Goal: Task Accomplishment & Management: Manage account settings

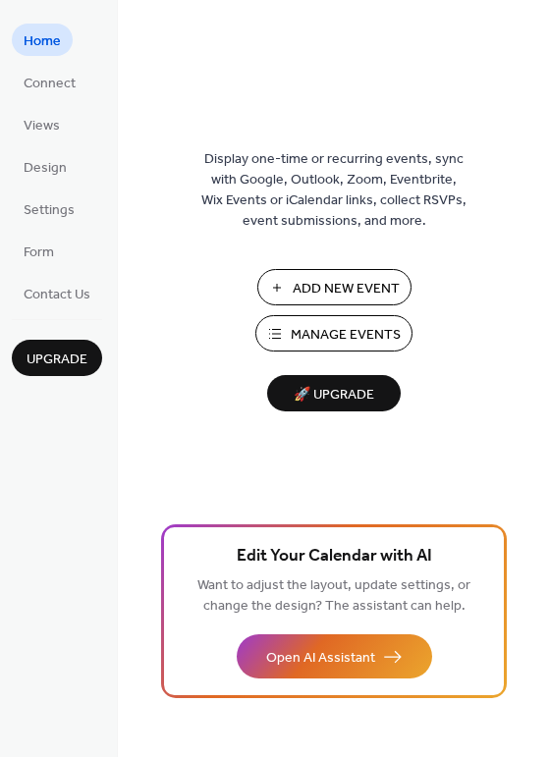
click at [326, 335] on span "Manage Events" at bounding box center [346, 335] width 110 height 21
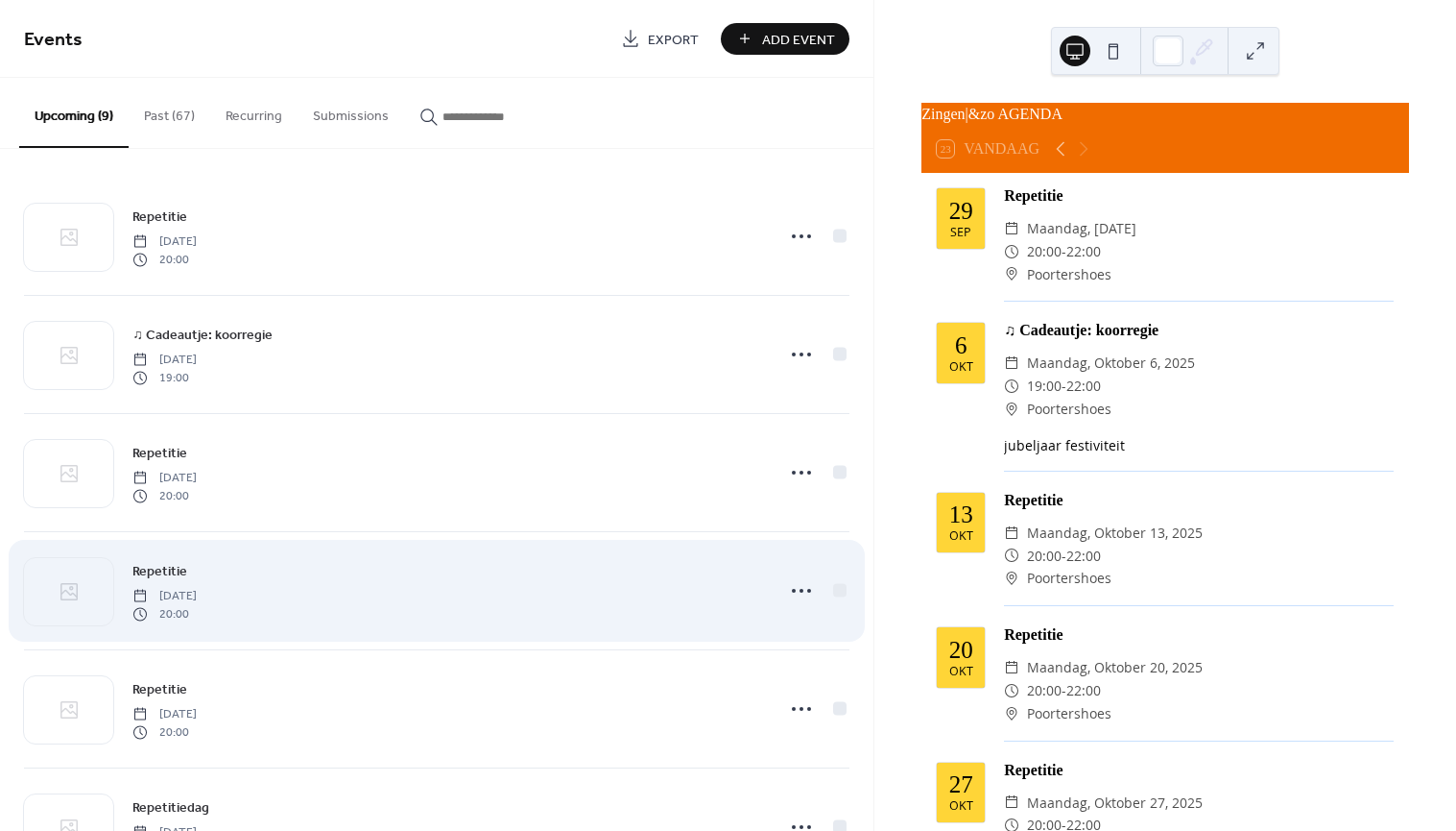
scroll to position [426, 0]
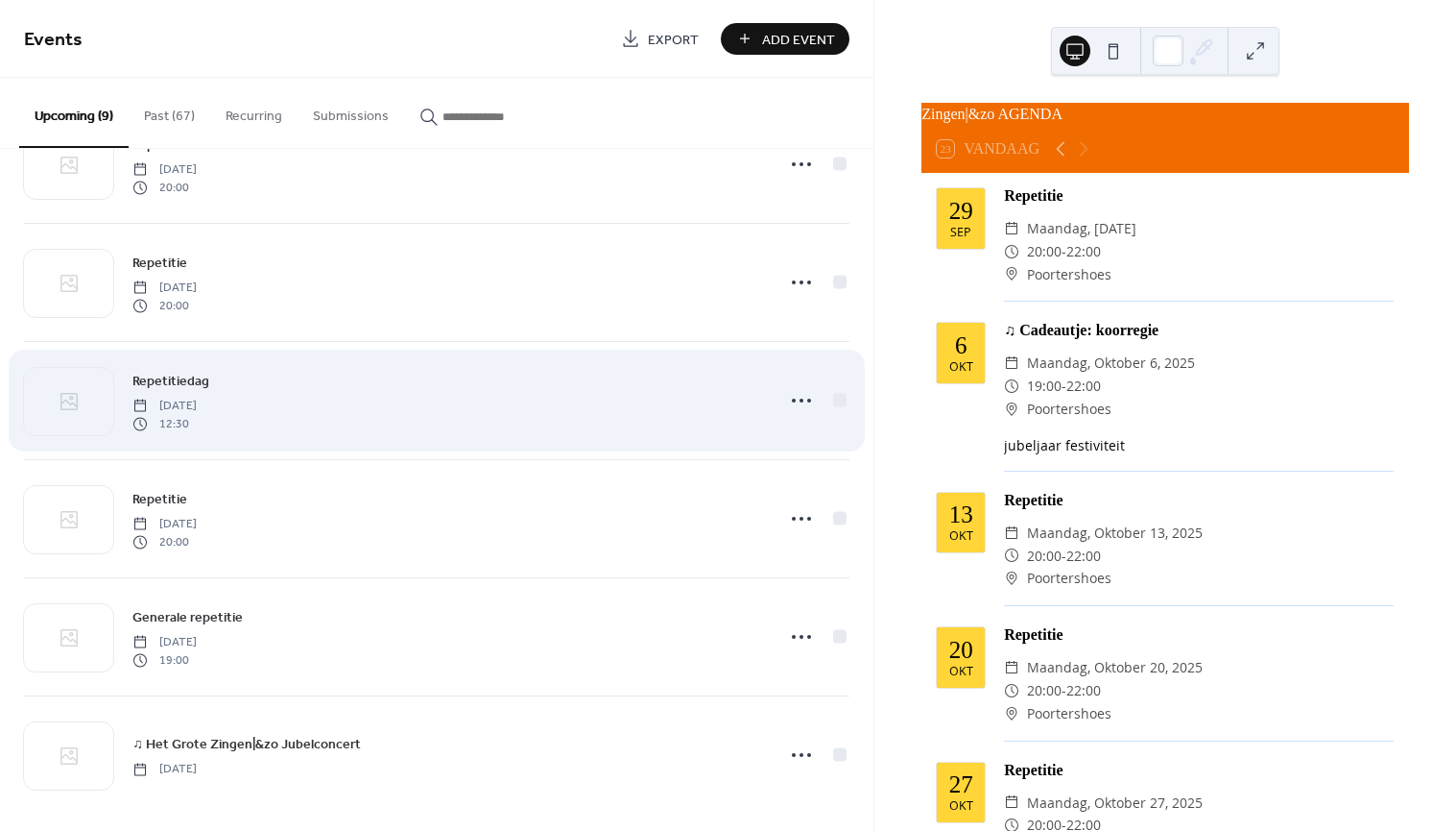
click at [196, 415] on span "12:30" at bounding box center [165, 423] width 64 height 18
click at [799, 398] on icon at bounding box center [801, 400] width 30 height 30
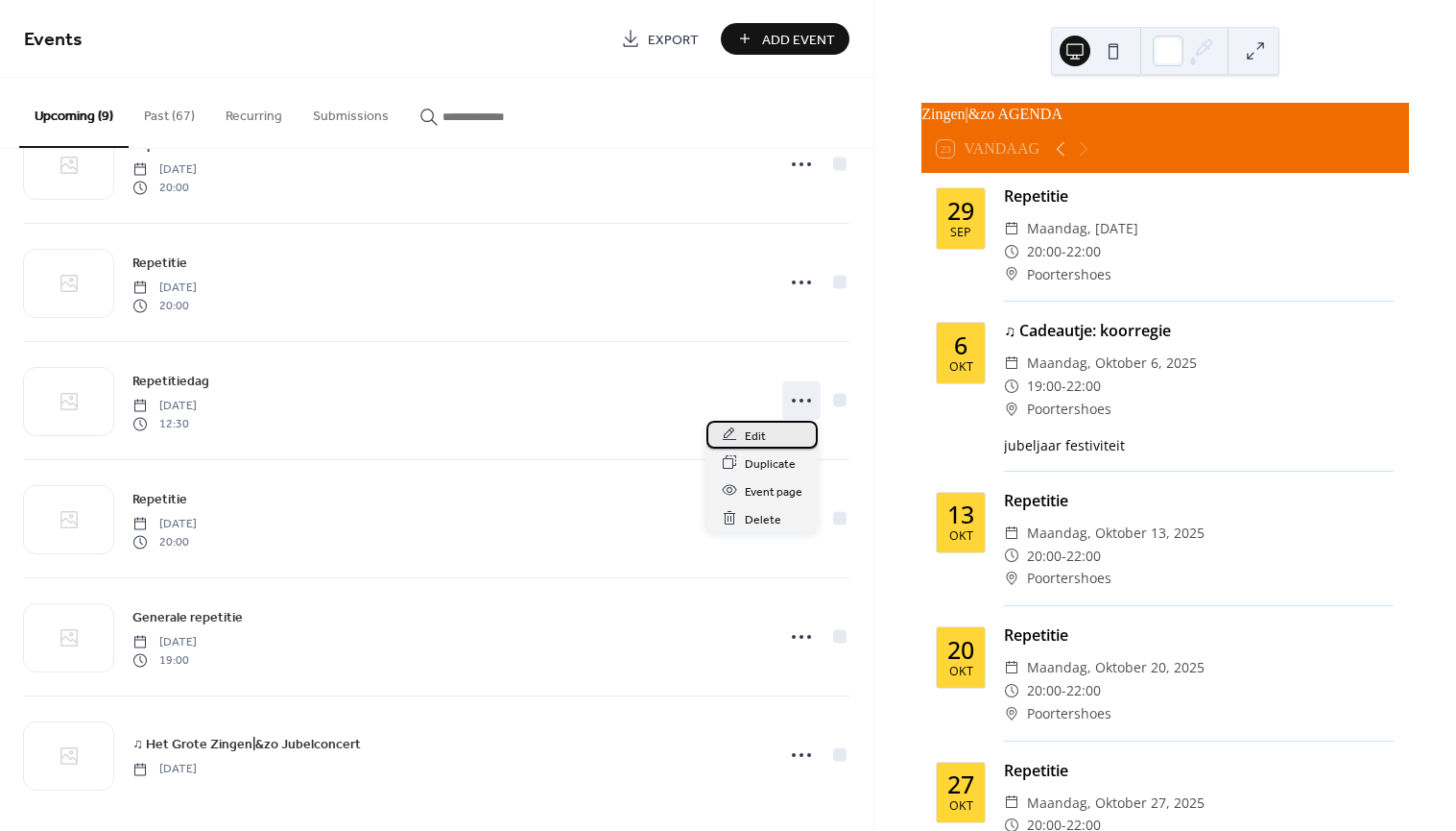
click at [773, 433] on div "Edit" at bounding box center [762, 434] width 111 height 27
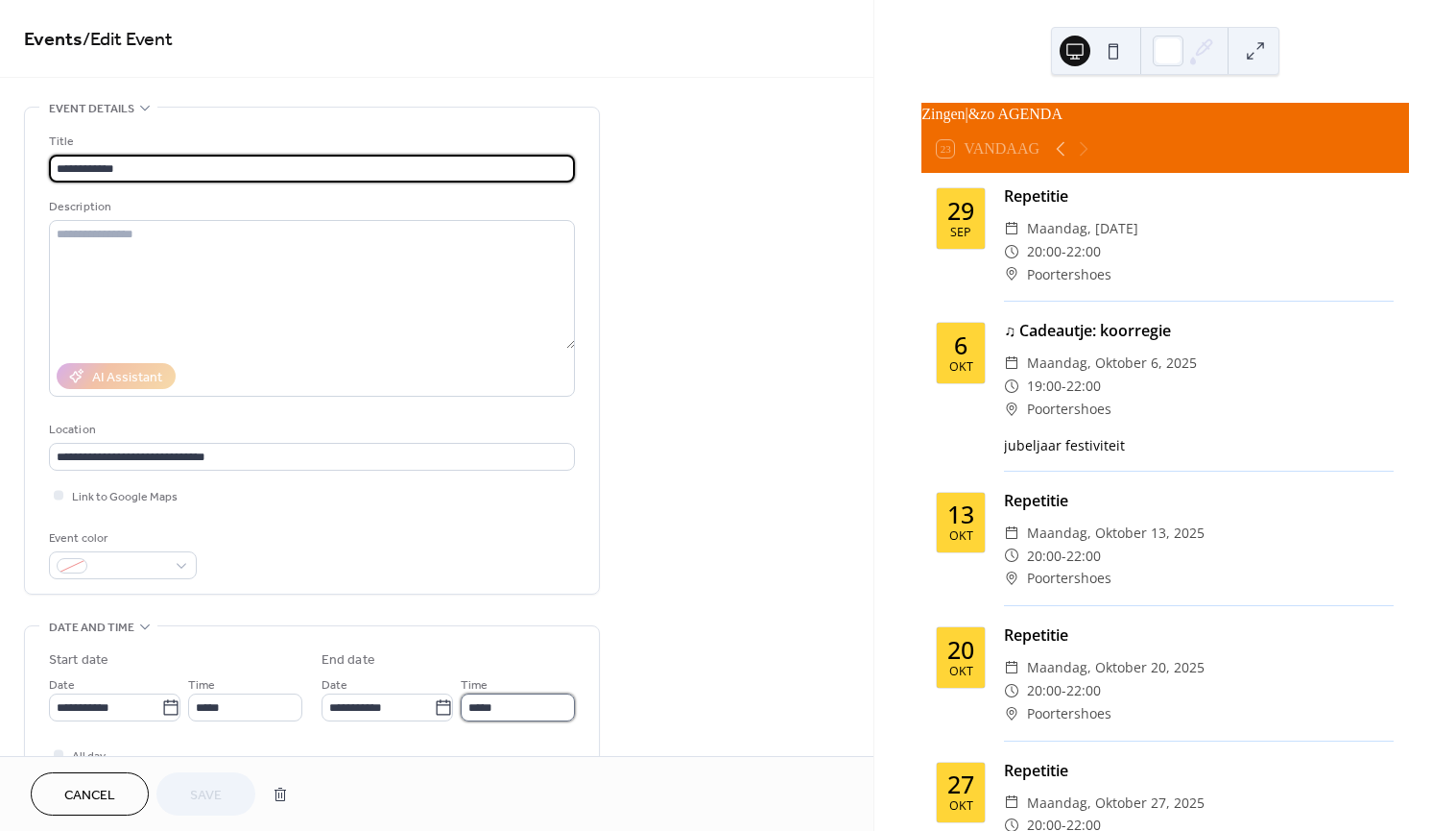
click at [507, 700] on input "*****" at bounding box center [518, 707] width 114 height 27
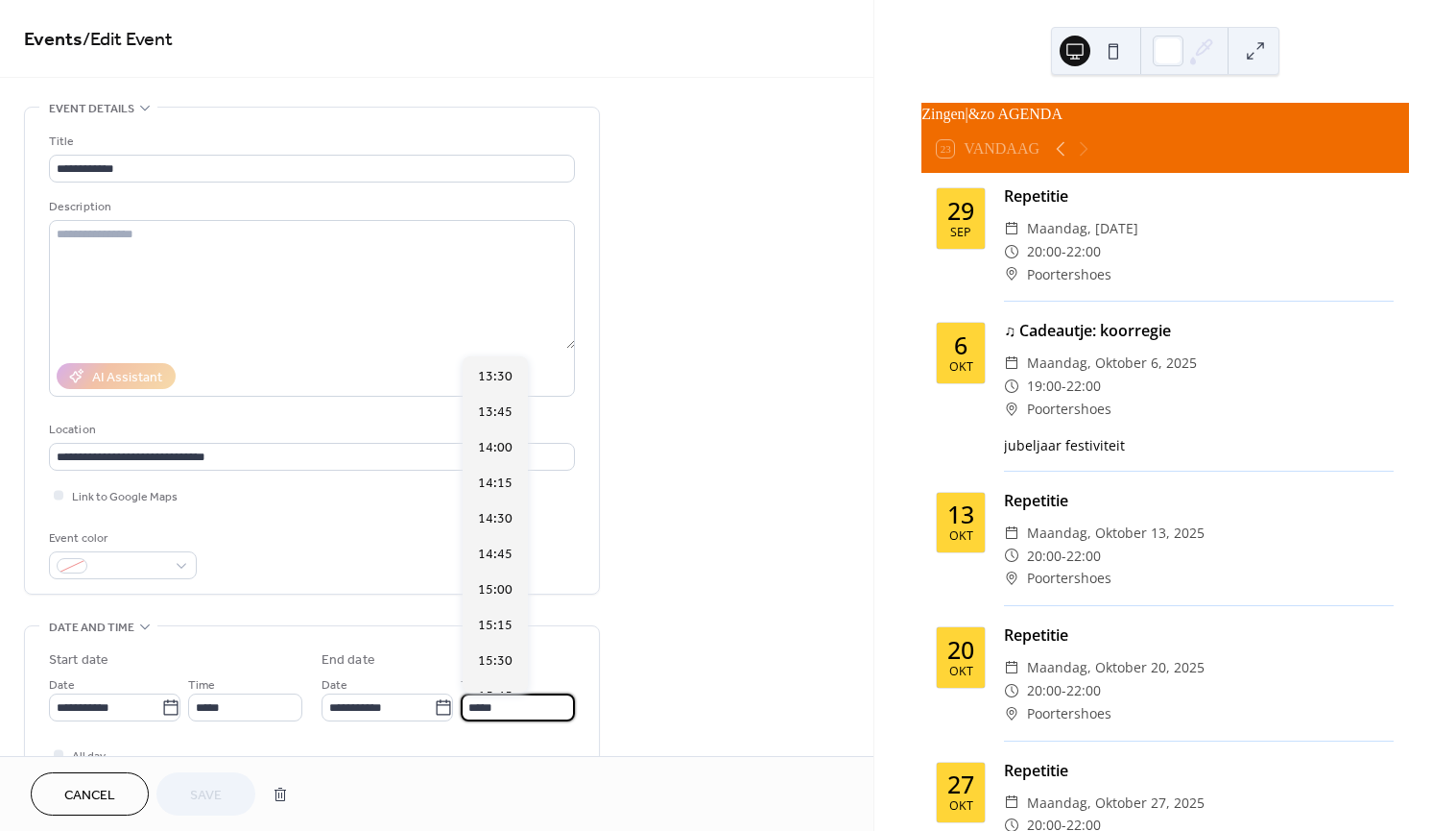
scroll to position [532, 0]
click at [498, 449] on span "17:00" at bounding box center [494, 447] width 34 height 21
type input "*****"
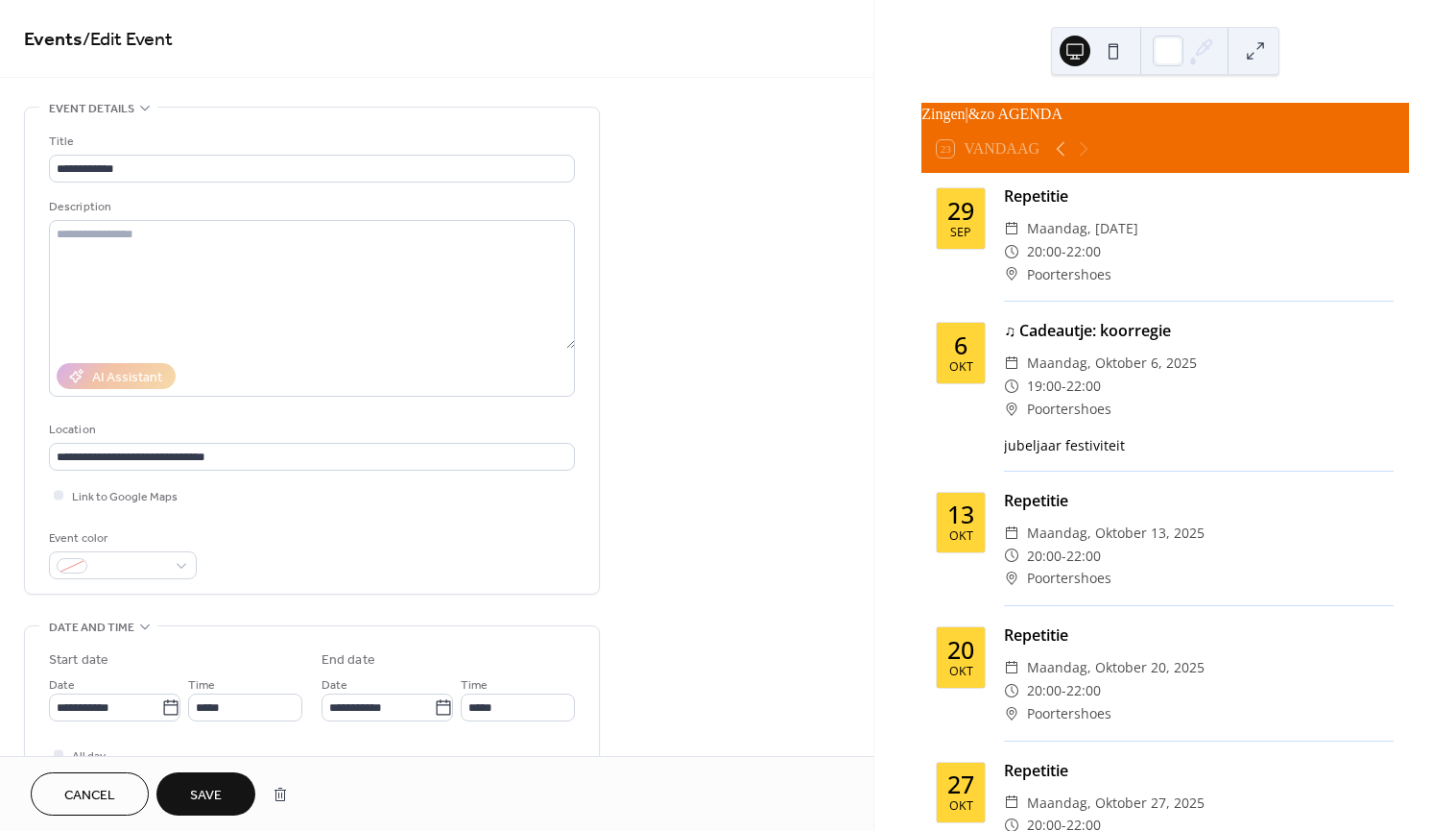
click at [195, 801] on span "Save" at bounding box center [205, 796] width 31 height 21
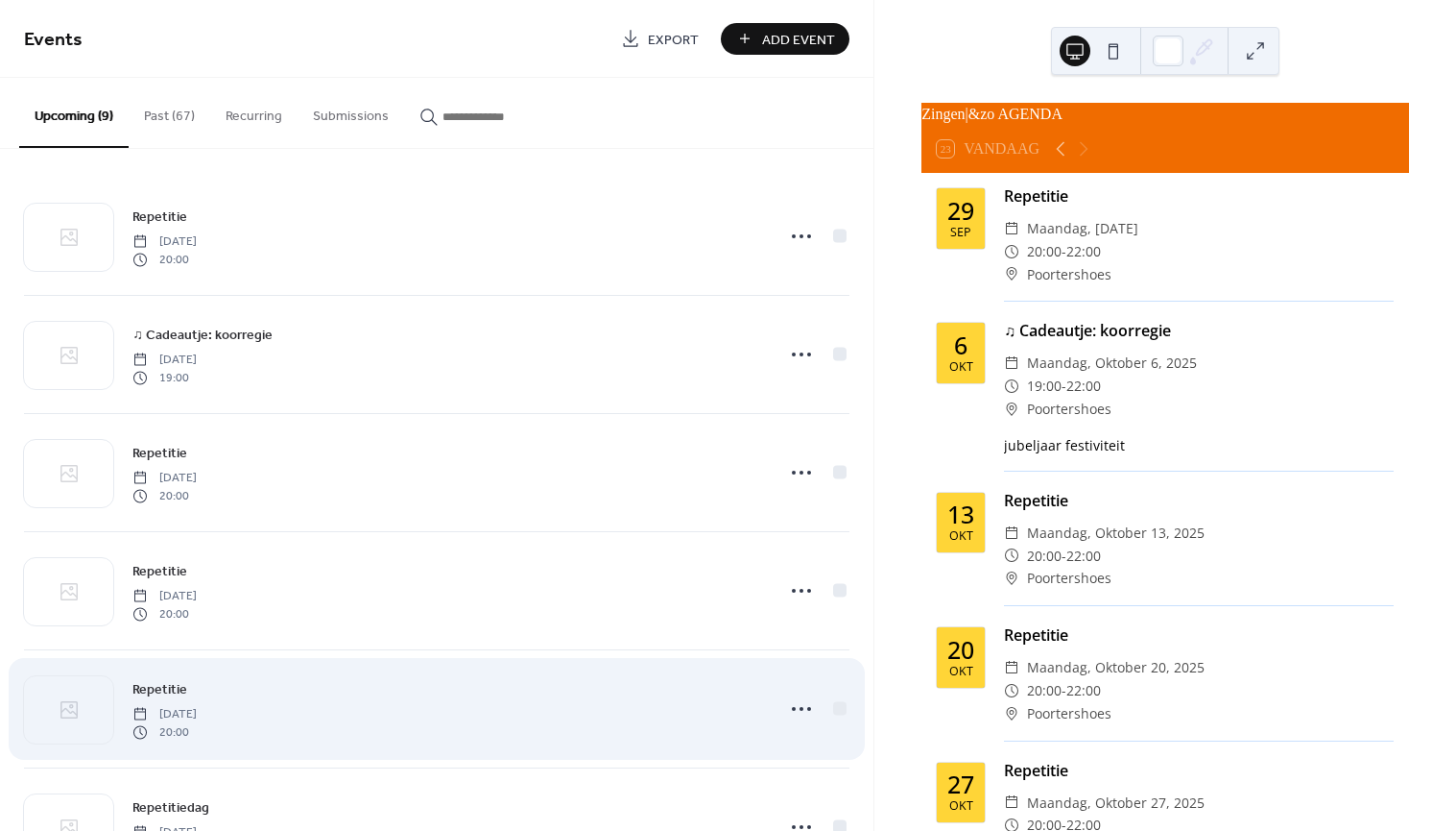
scroll to position [426, 0]
